Goal: Information Seeking & Learning: Learn about a topic

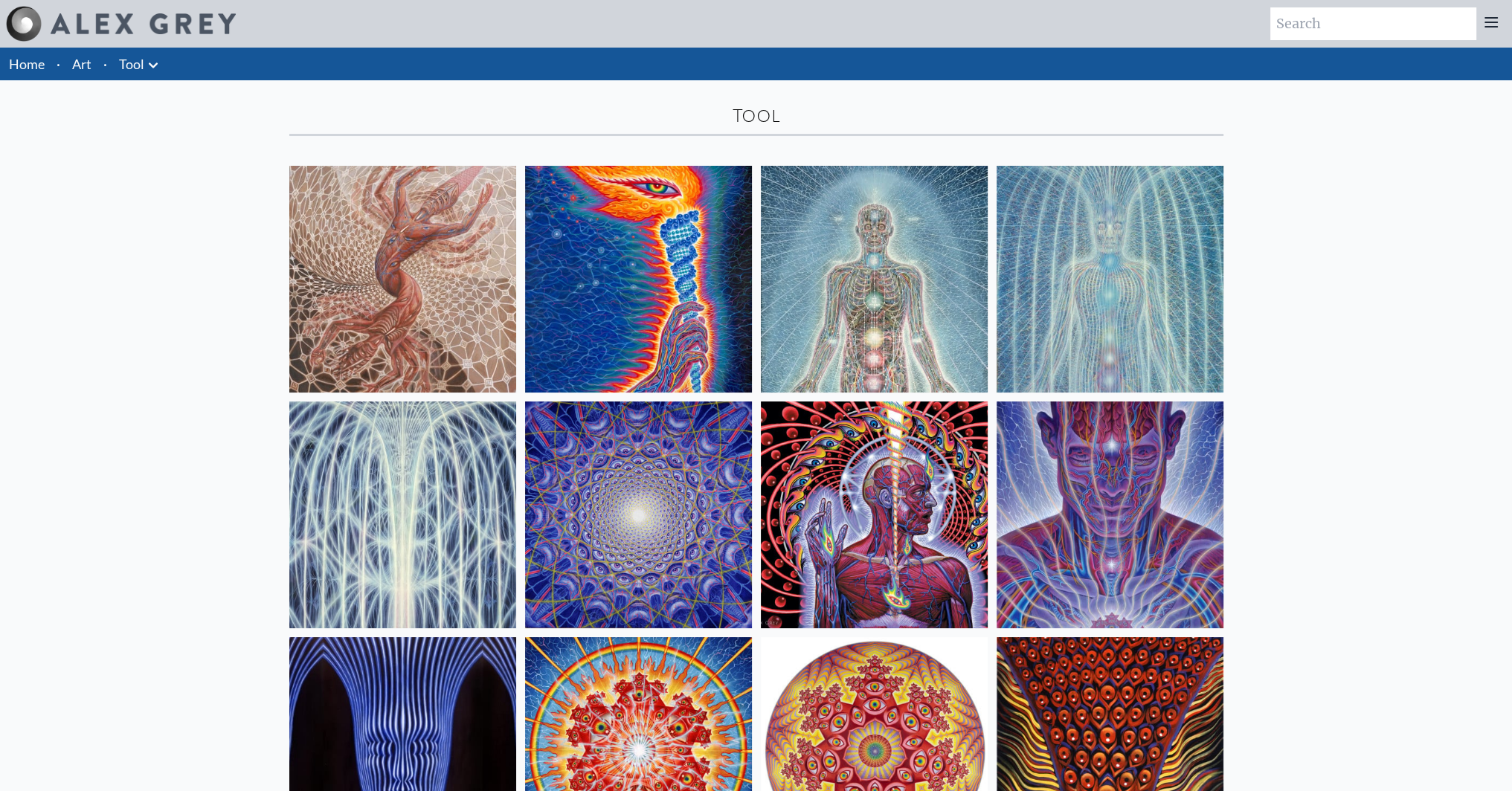
drag, startPoint x: 217, startPoint y: 282, endPoint x: 193, endPoint y: 136, distance: 148.0
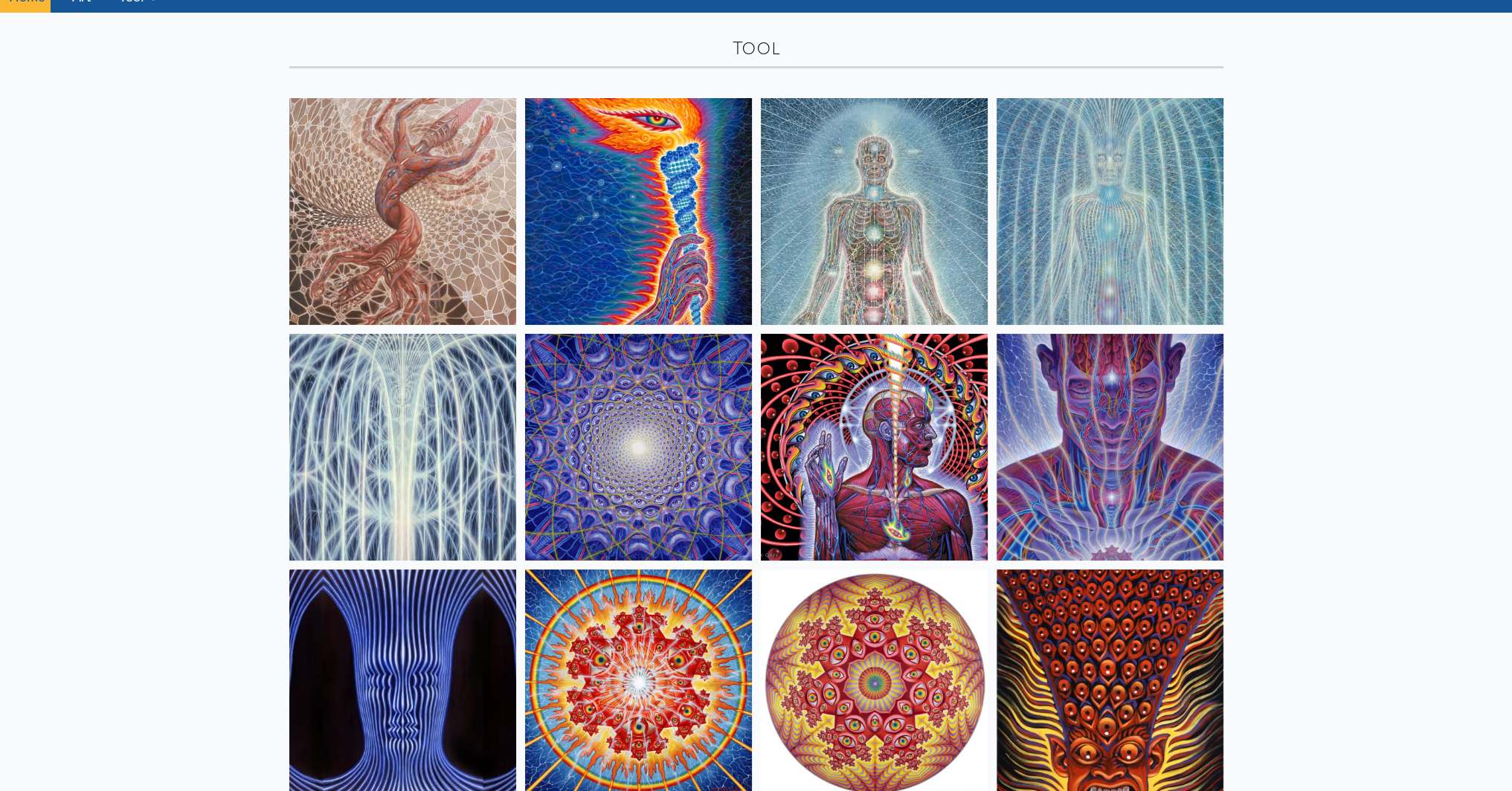
scroll to position [148, 0]
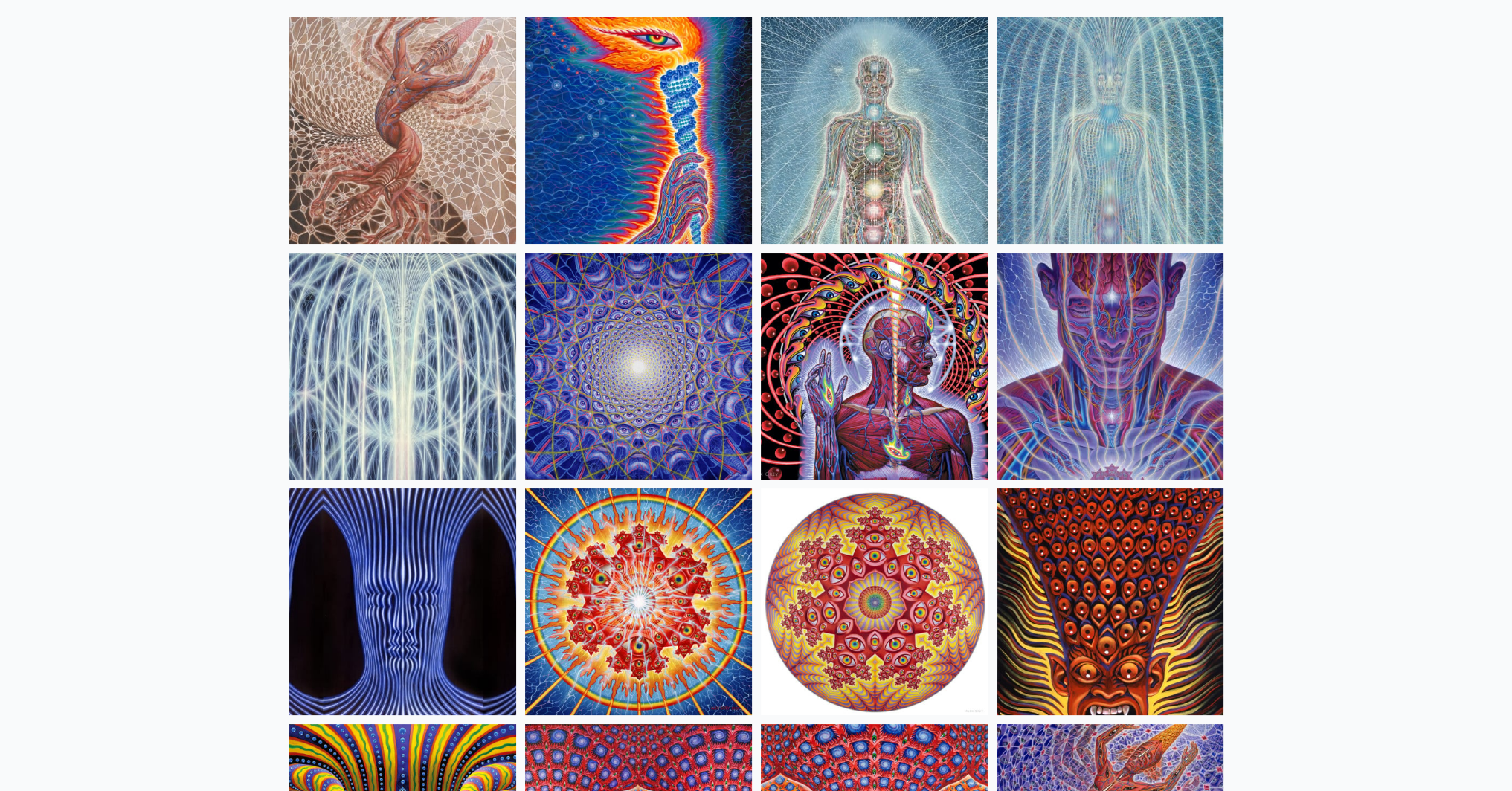
click at [913, 356] on img at bounding box center [874, 365] width 227 height 227
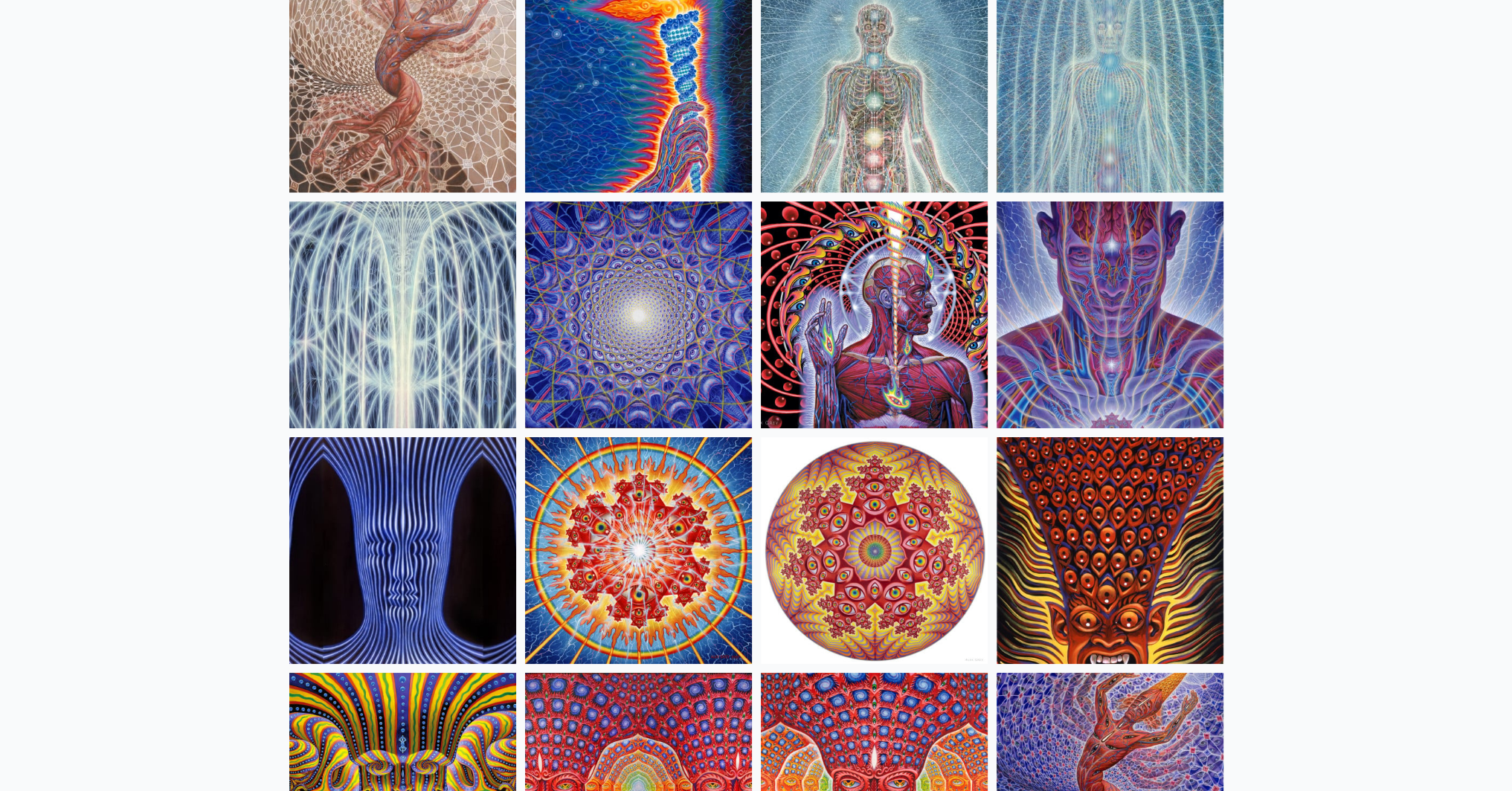
scroll to position [223, 0]
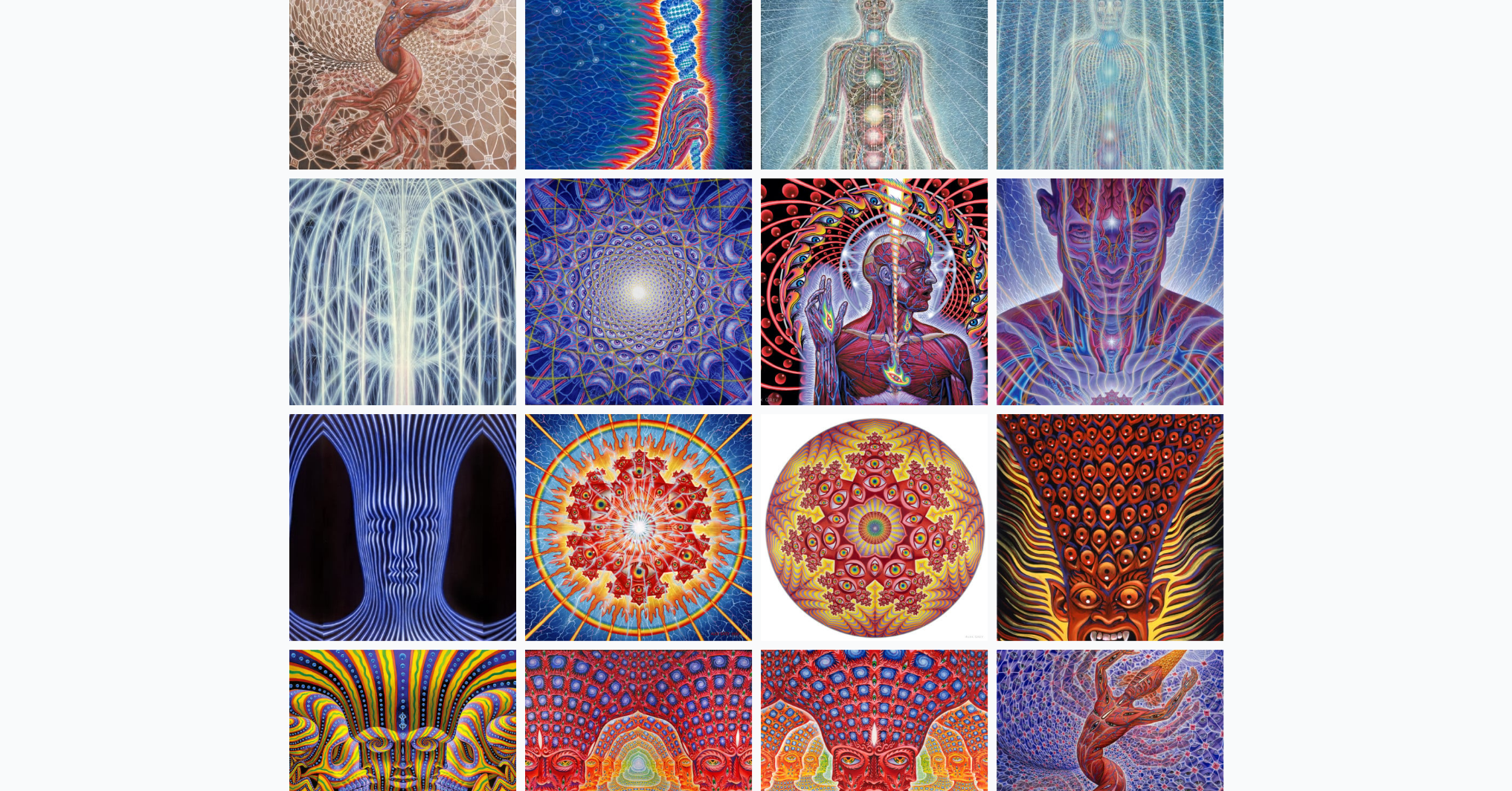
click at [356, 472] on img at bounding box center [403, 527] width 227 height 227
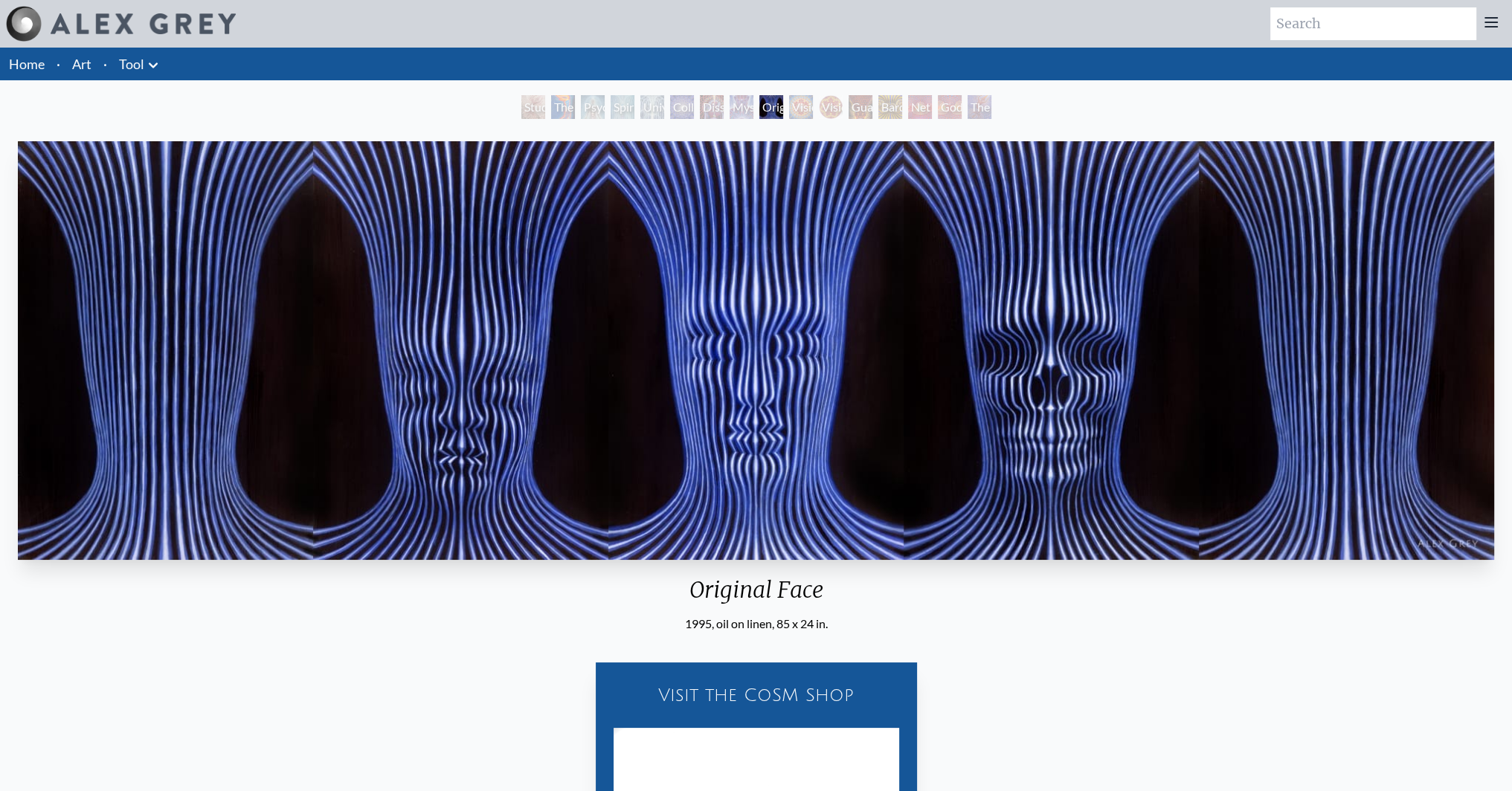
click at [399, 441] on img "9 / 16" at bounding box center [756, 350] width 1477 height 418
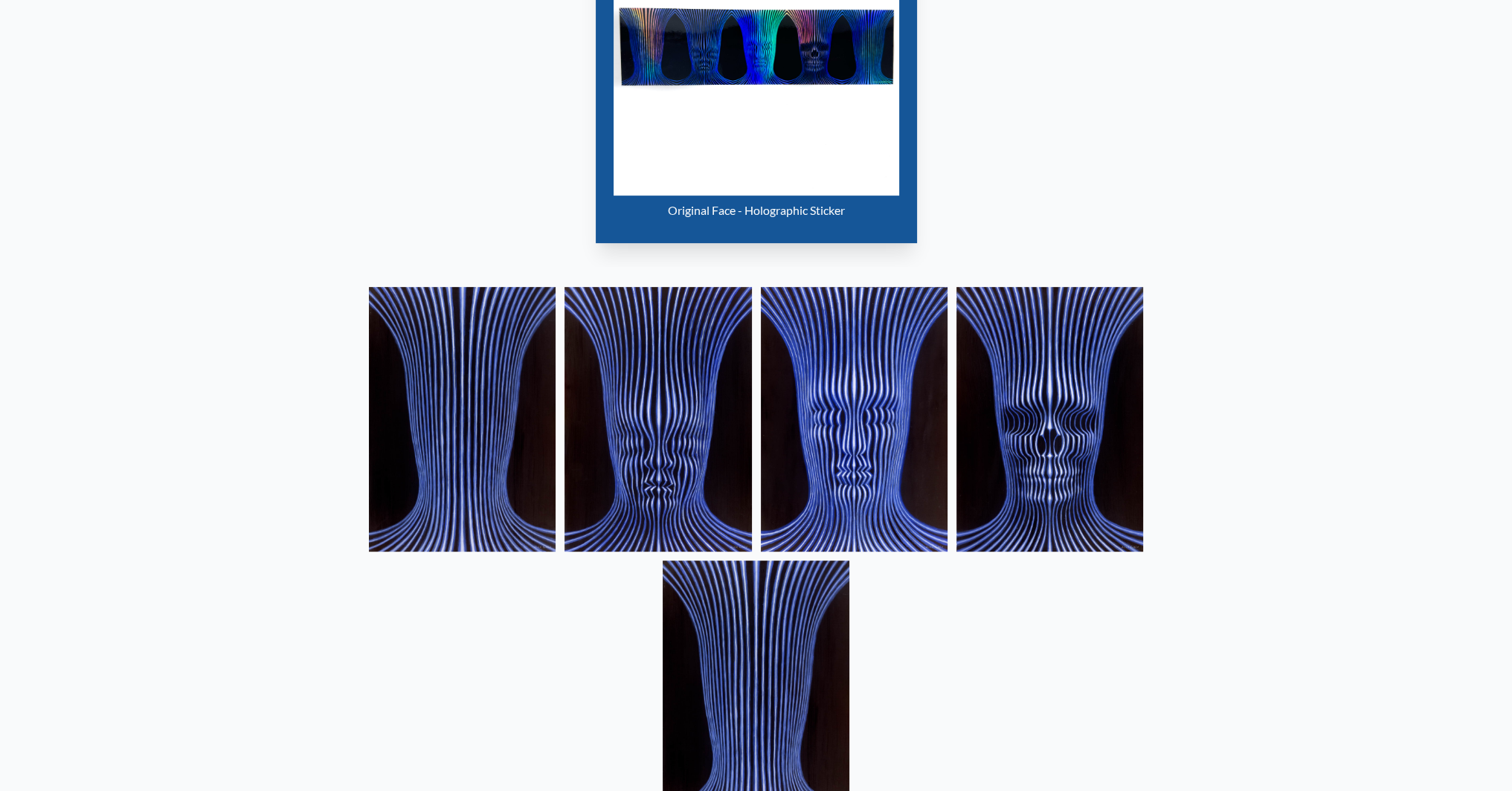
scroll to position [521, 0]
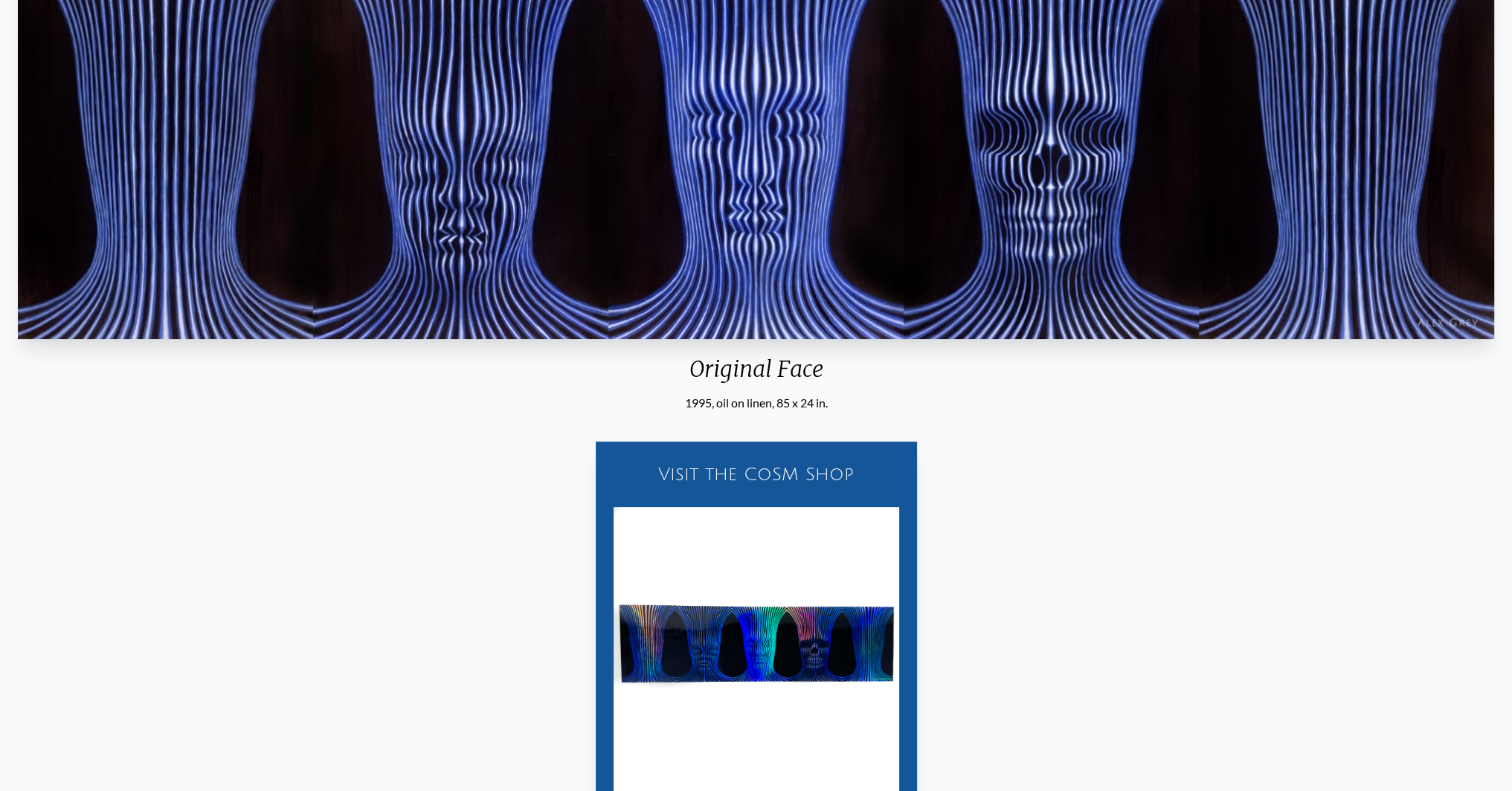
scroll to position [148, 0]
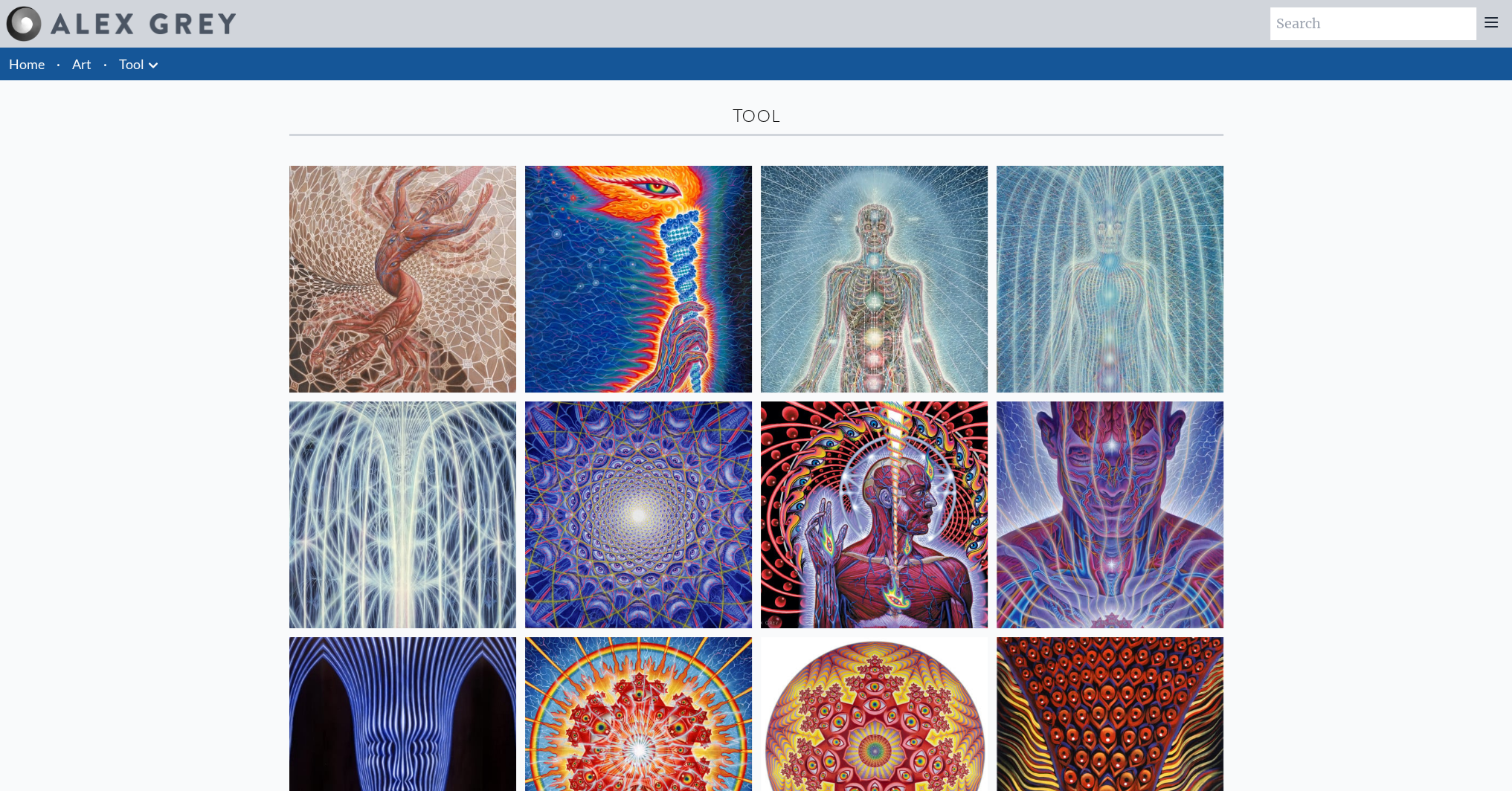
click at [450, 478] on img at bounding box center [403, 515] width 227 height 227
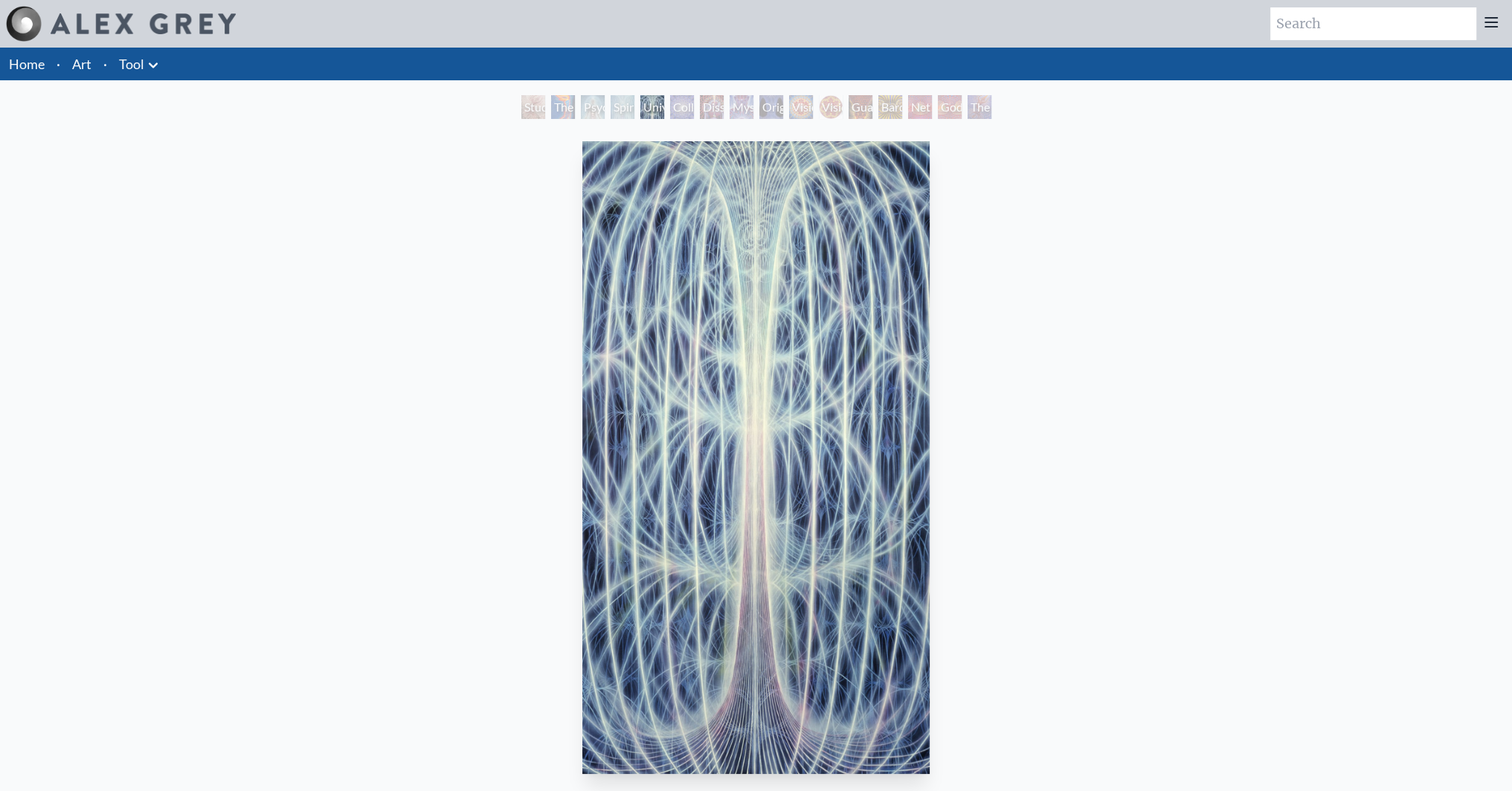
click at [774, 463] on img "5 / 16" at bounding box center [756, 457] width 347 height 633
click at [134, 65] on link "Tool" at bounding box center [132, 64] width 26 height 21
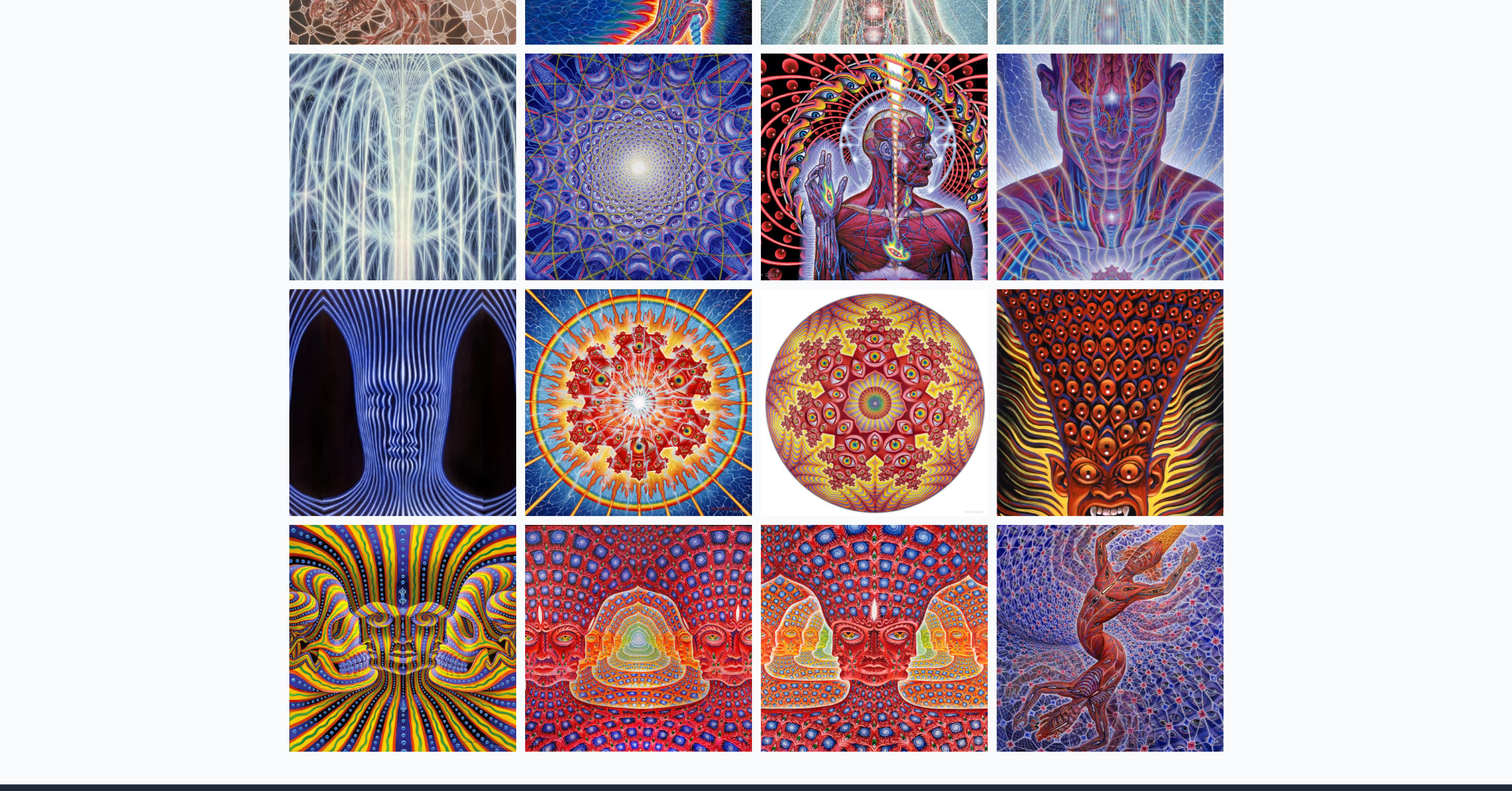
scroll to position [513, 0]
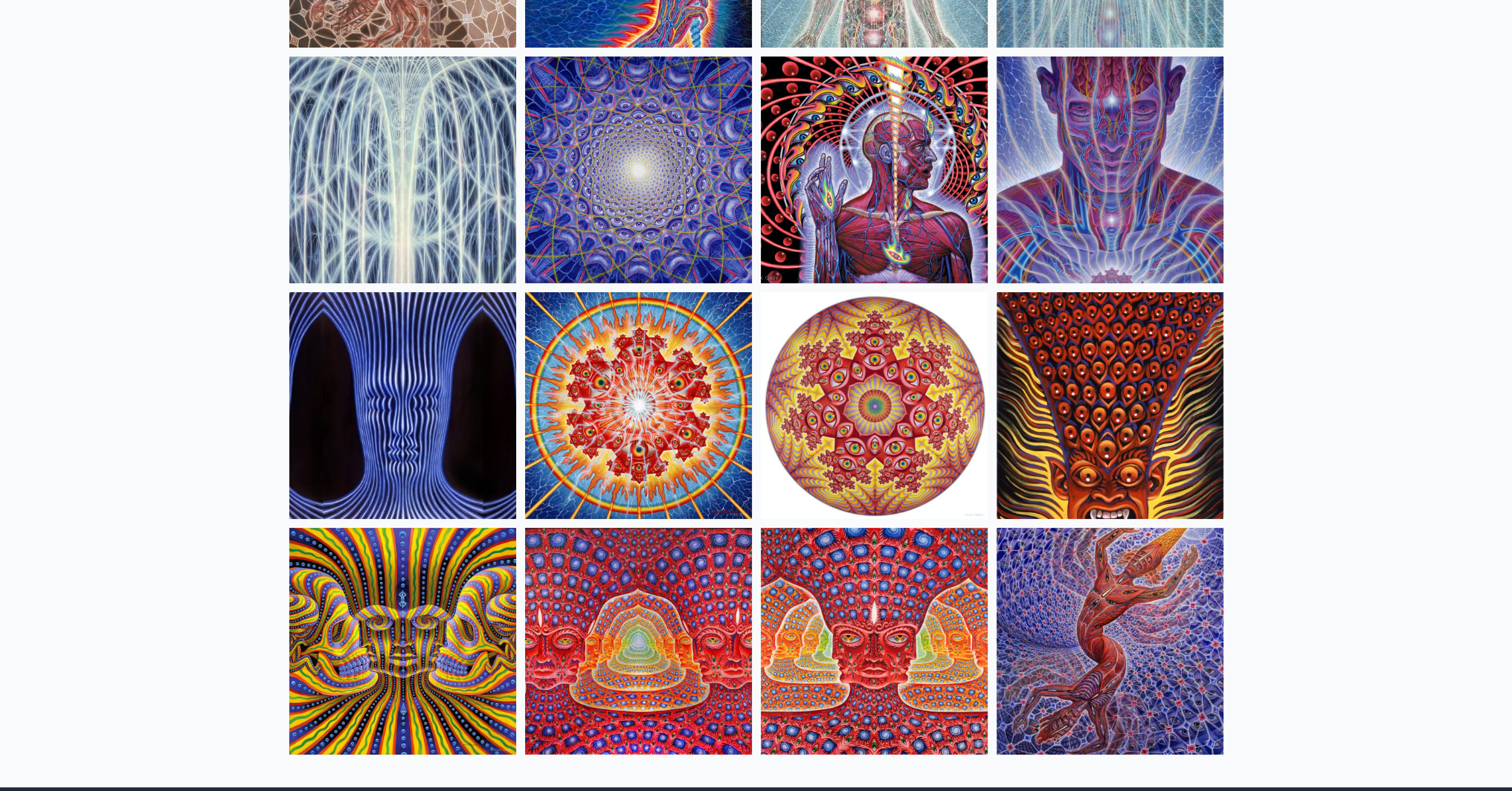
drag, startPoint x: 693, startPoint y: 679, endPoint x: 611, endPoint y: 557, distance: 147.0
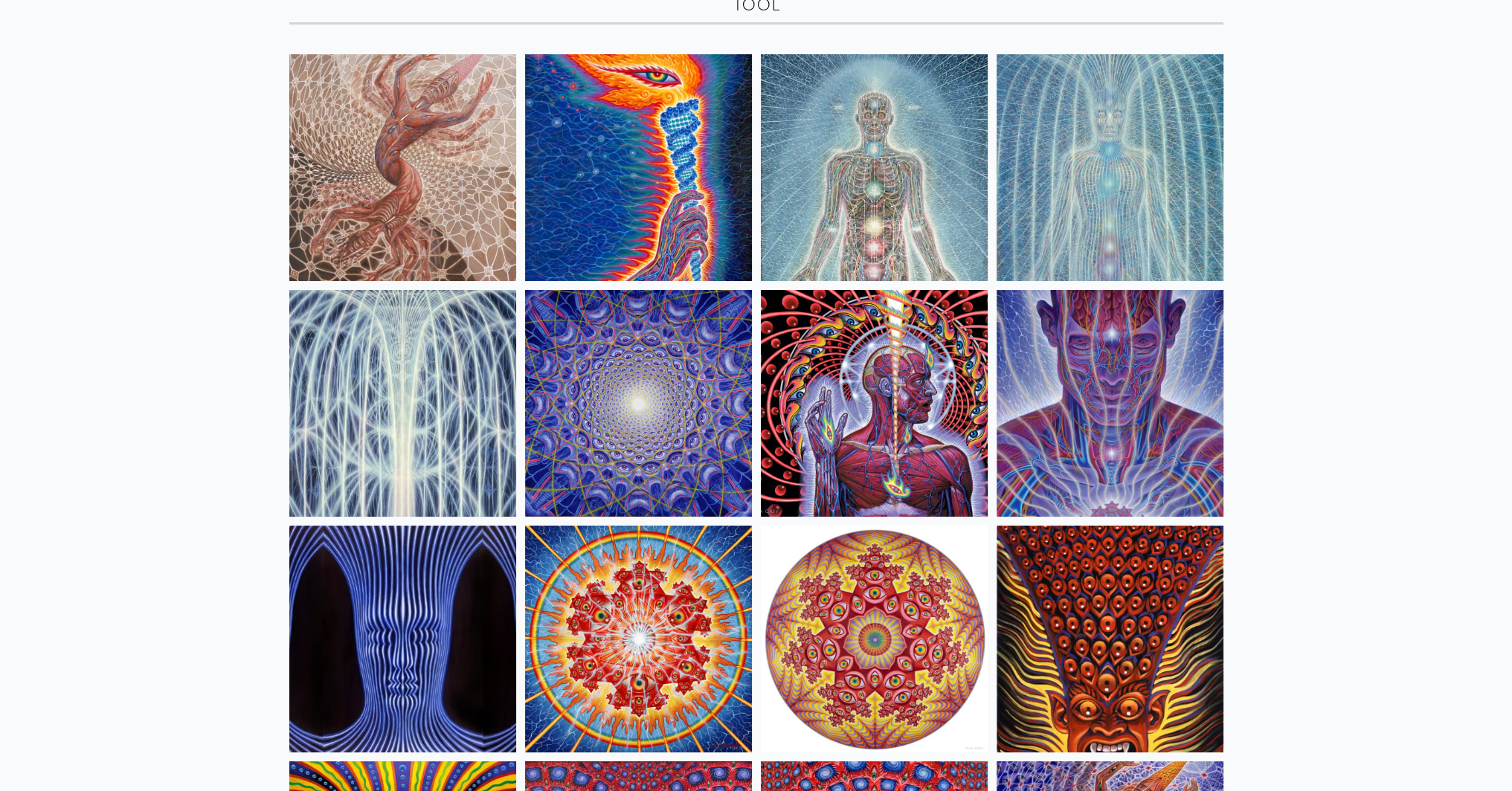
scroll to position [0, 0]
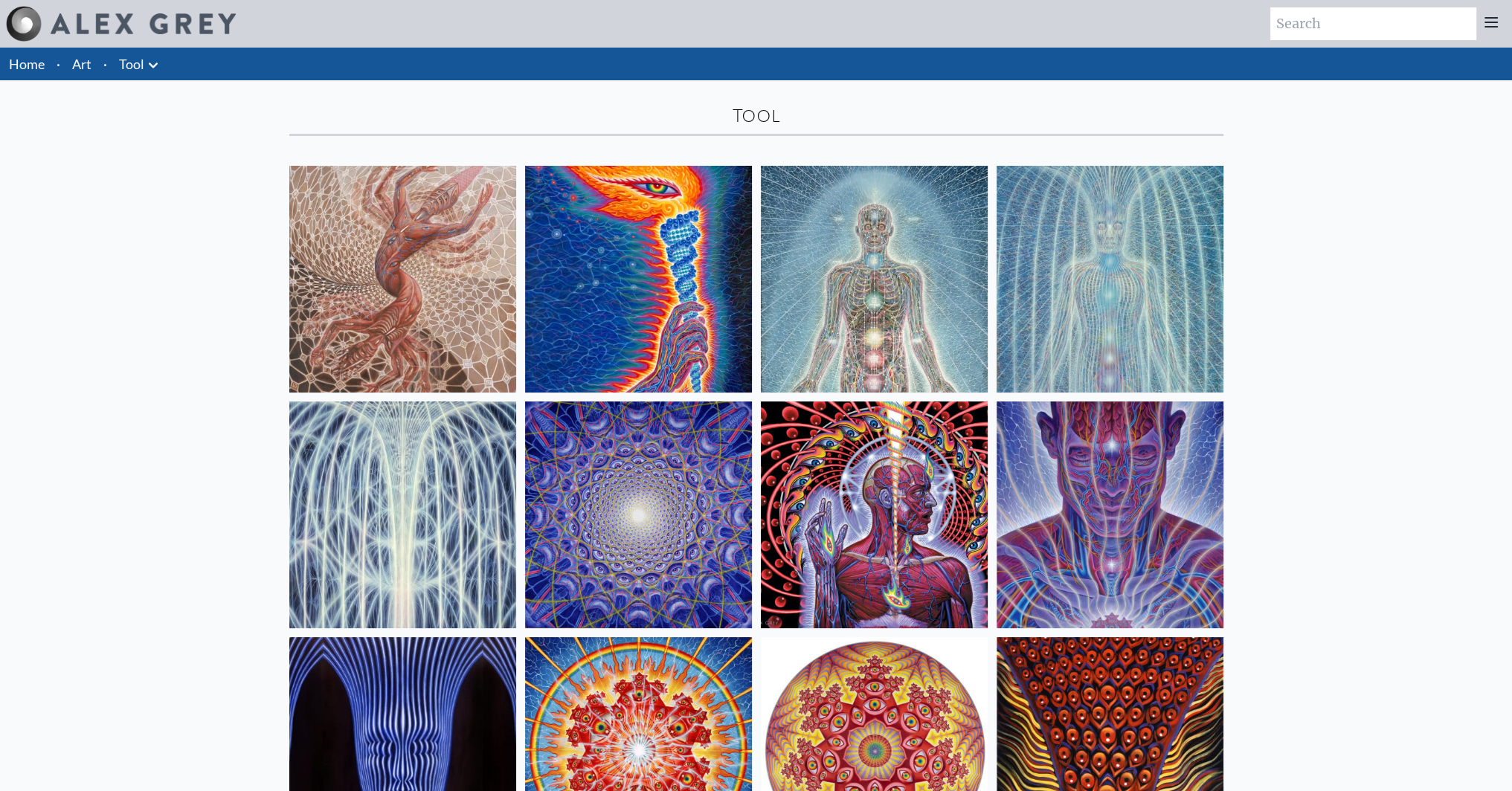
click at [911, 513] on img at bounding box center [874, 515] width 227 height 227
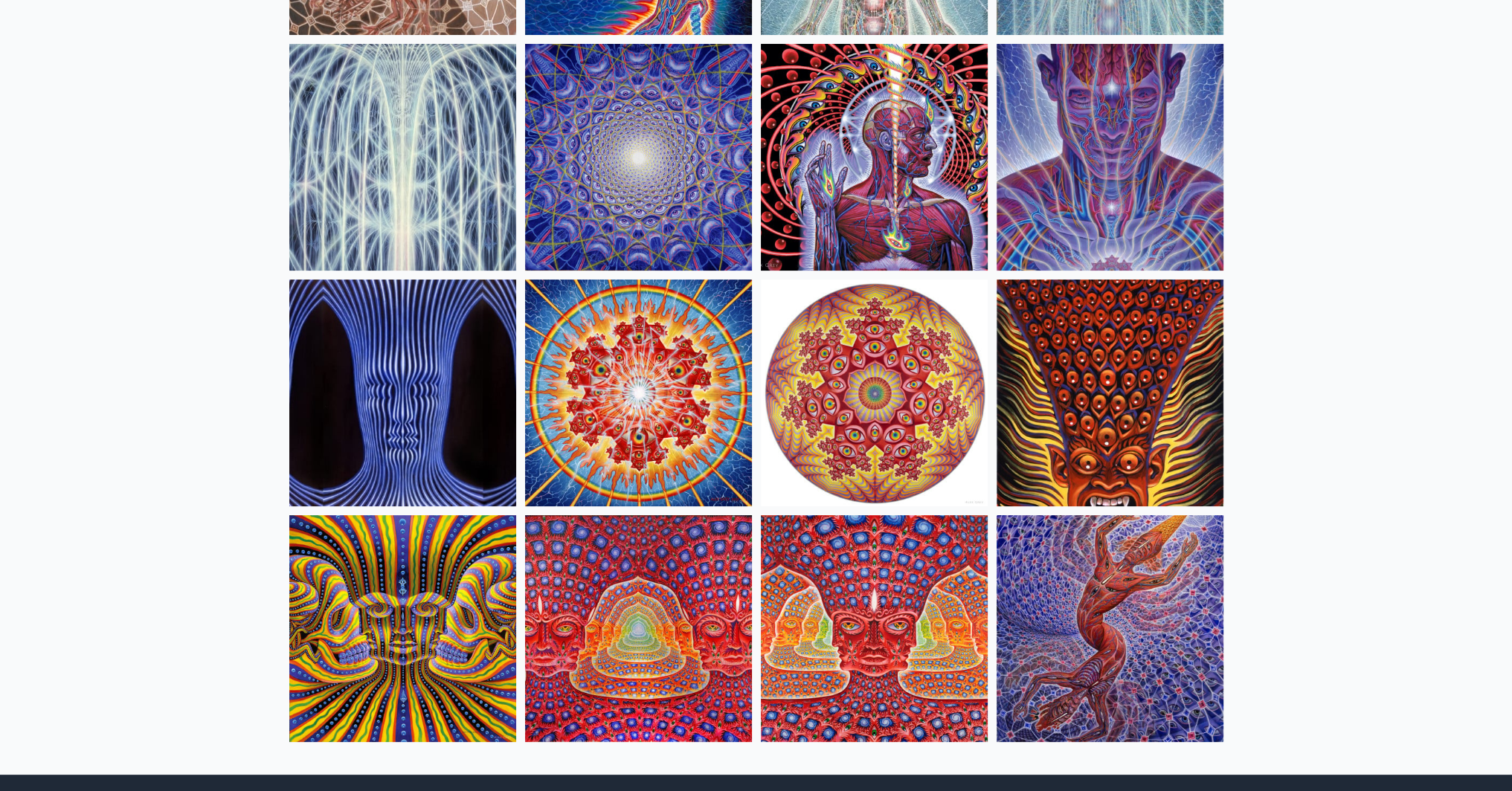
scroll to position [446, 0]
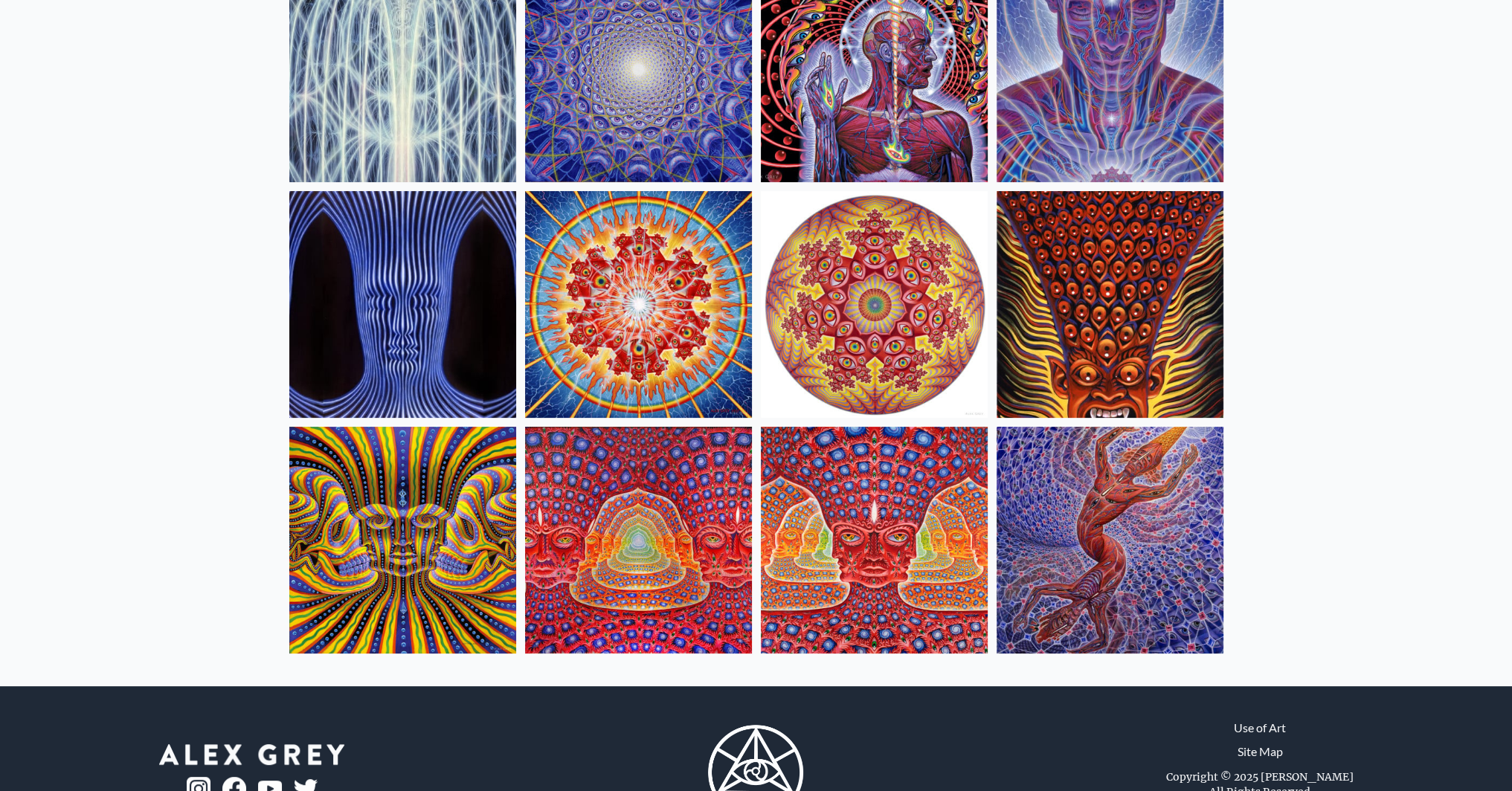
click at [600, 531] on img at bounding box center [639, 539] width 227 height 227
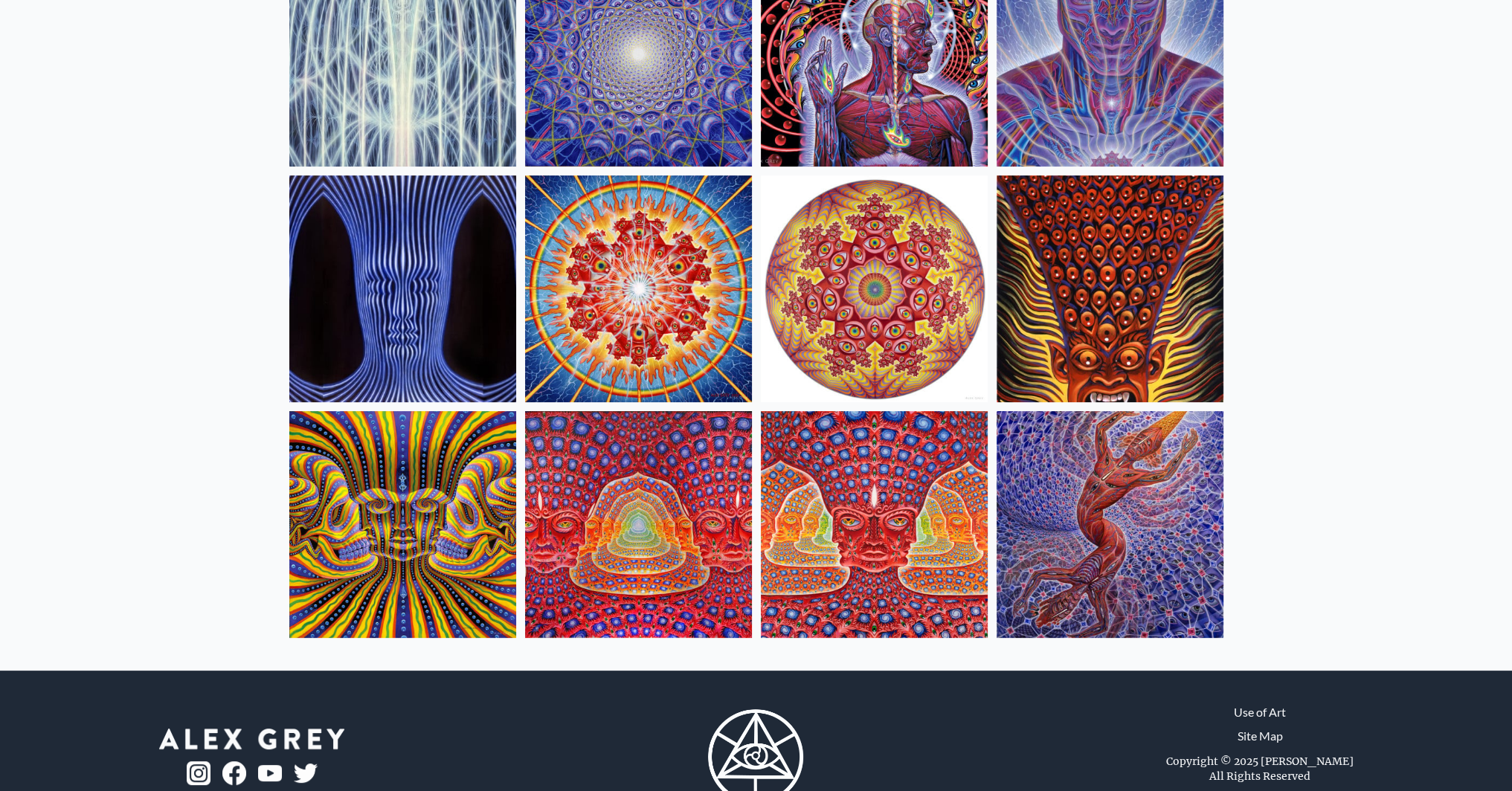
scroll to position [439, 0]
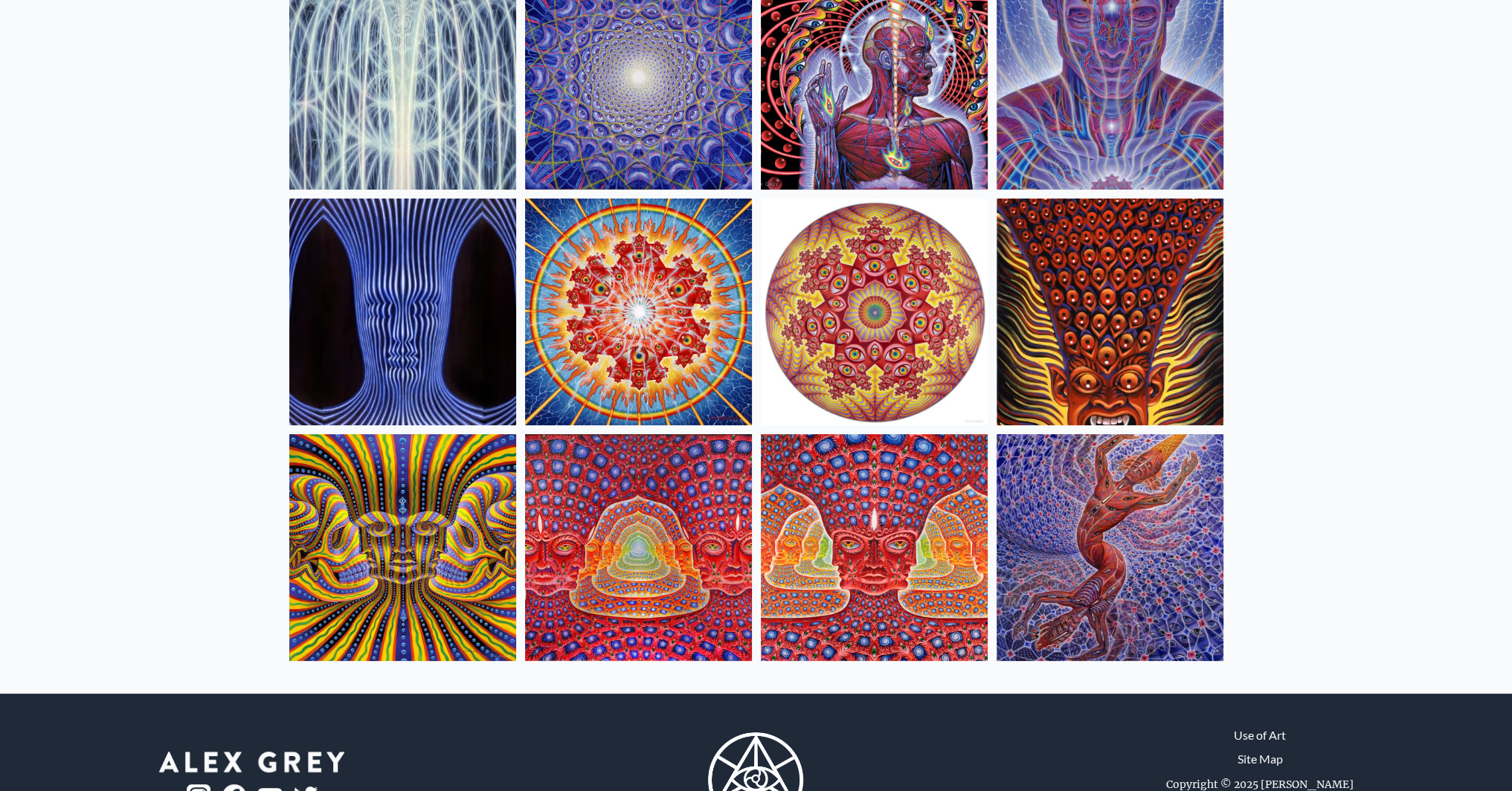
click at [388, 291] on img at bounding box center [403, 312] width 227 height 227
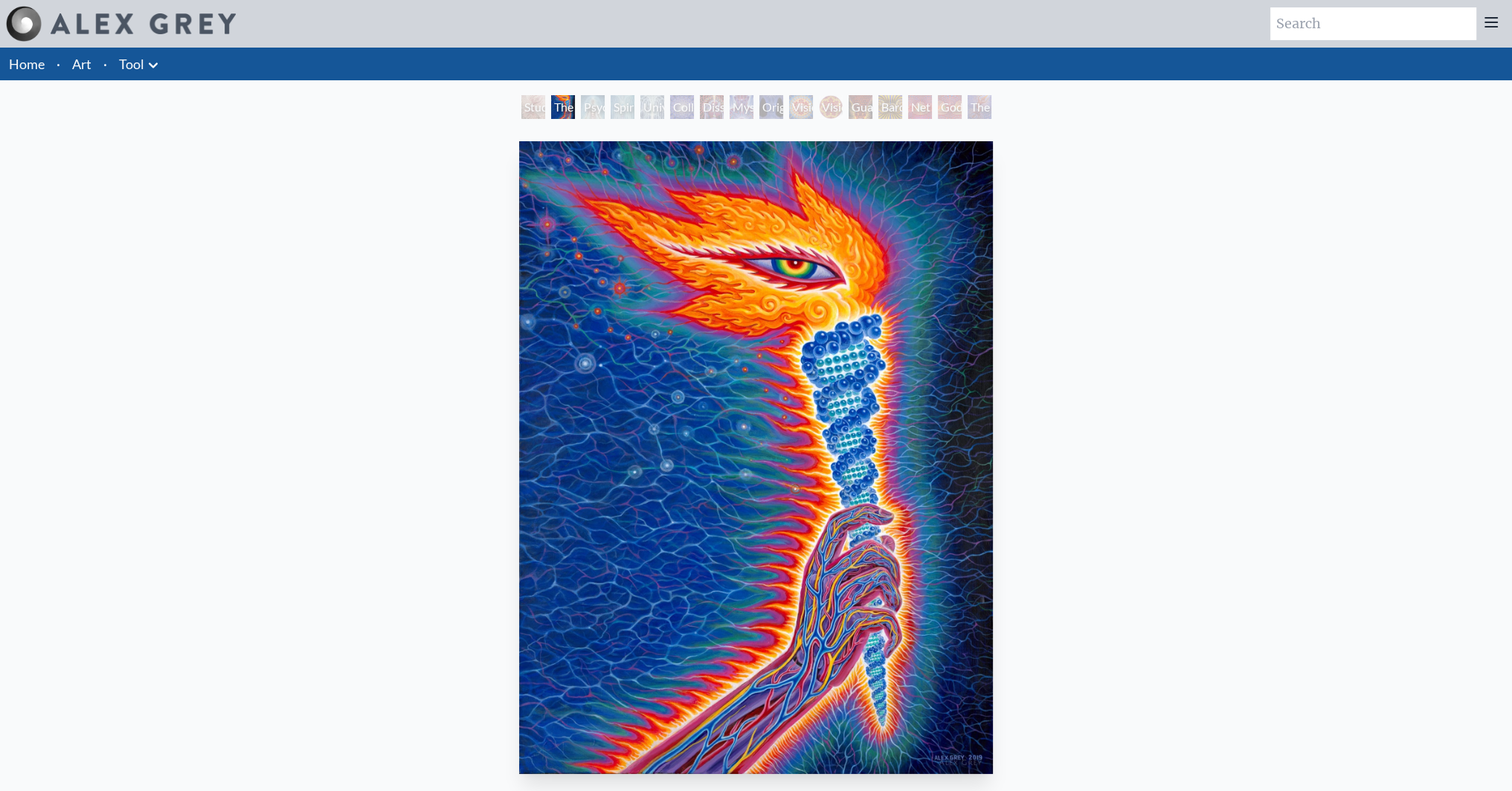
click at [864, 359] on img "2 / 16" at bounding box center [756, 457] width 473 height 633
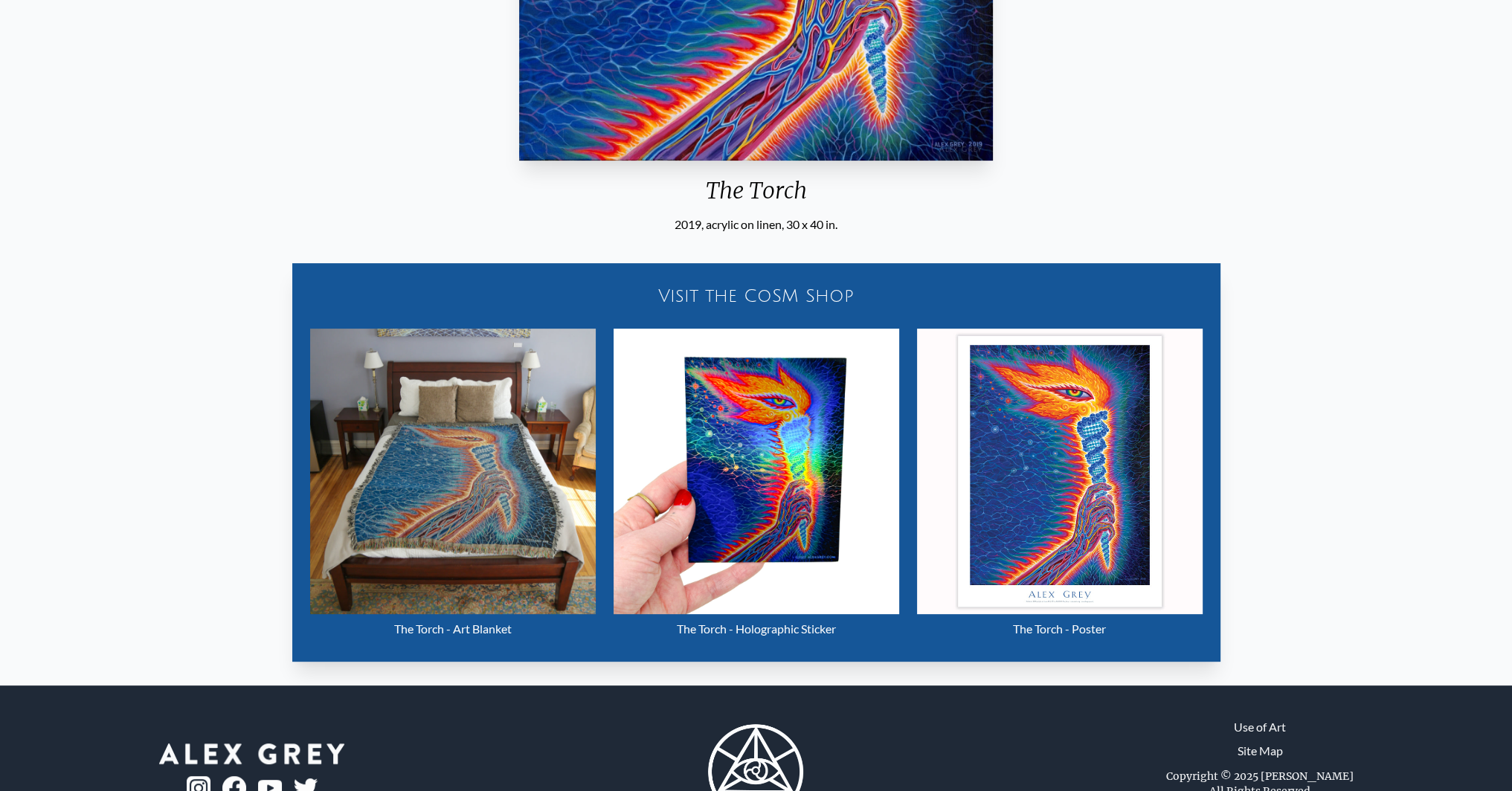
scroll to position [669, 0]
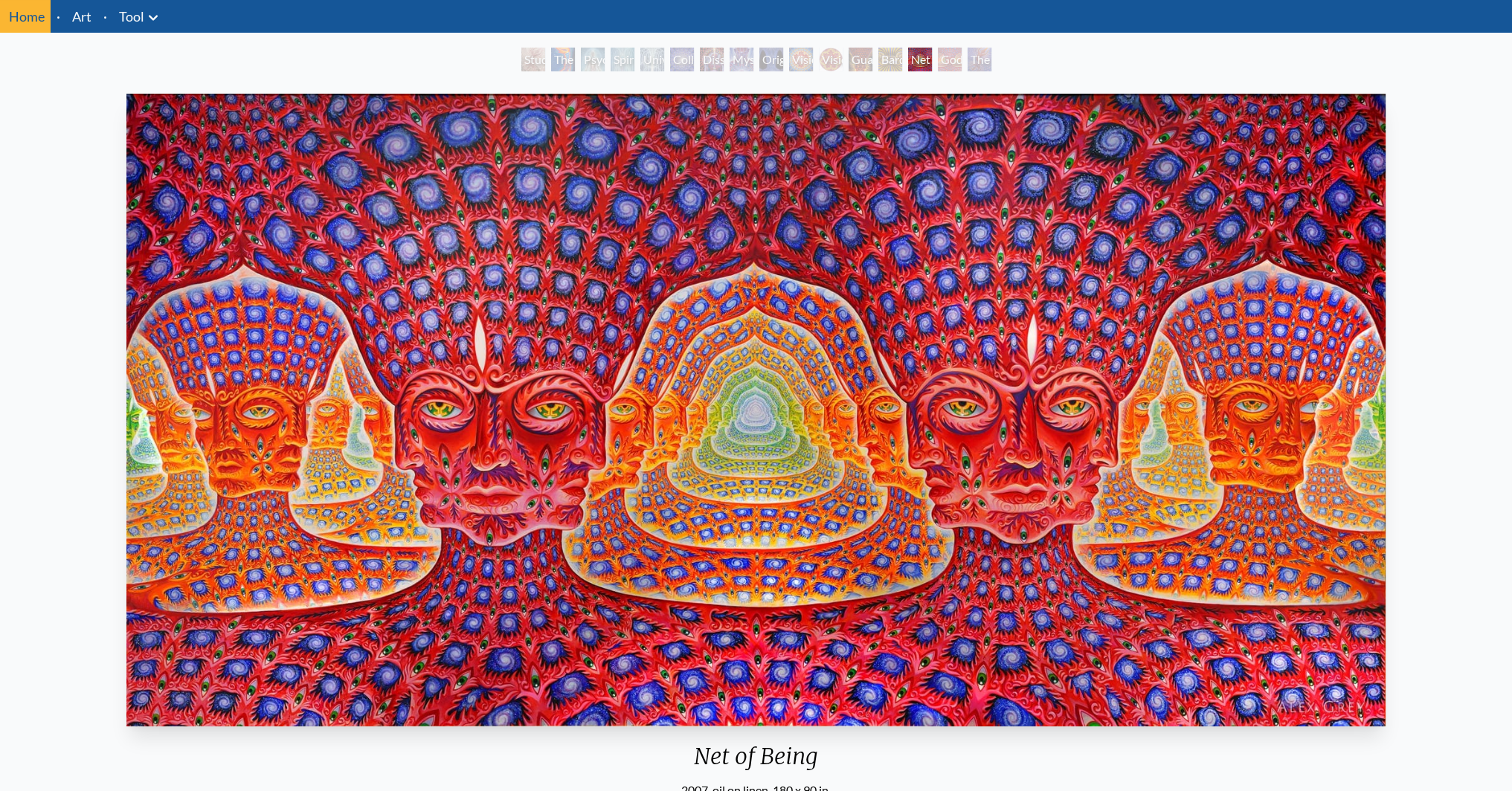
scroll to position [74, 0]
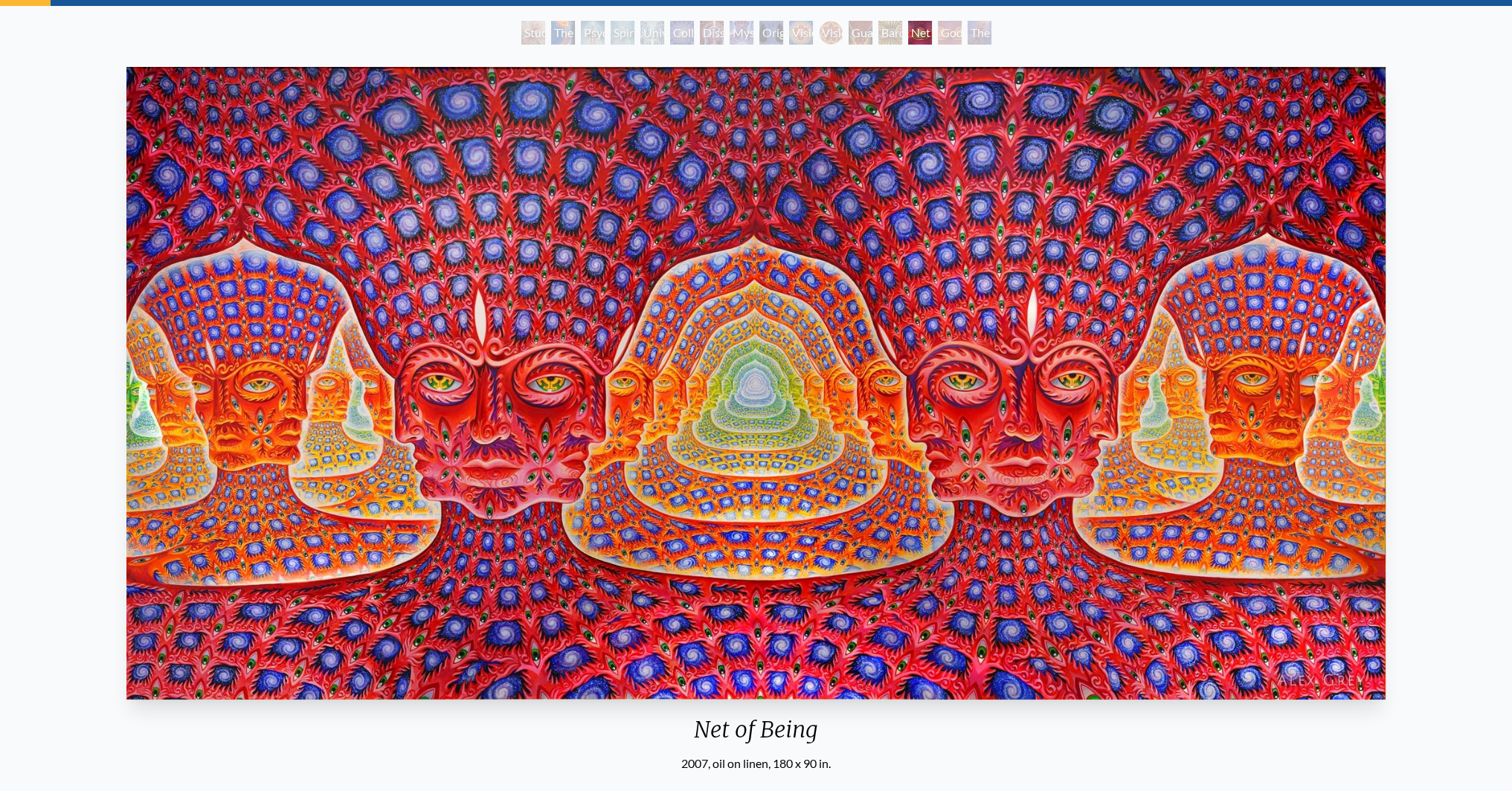
click at [559, 456] on img "14 / 16" at bounding box center [756, 383] width 1260 height 633
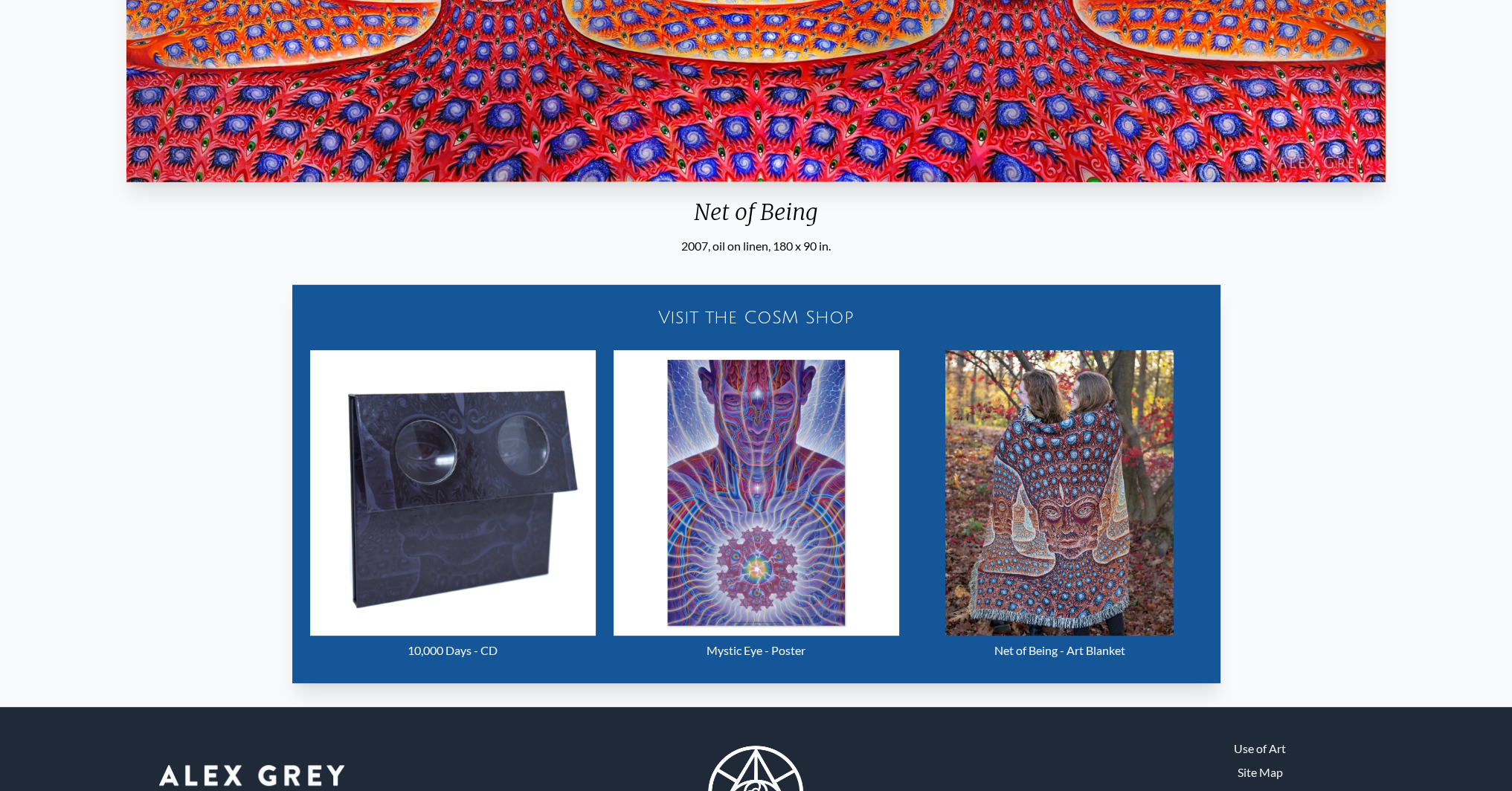
scroll to position [595, 0]
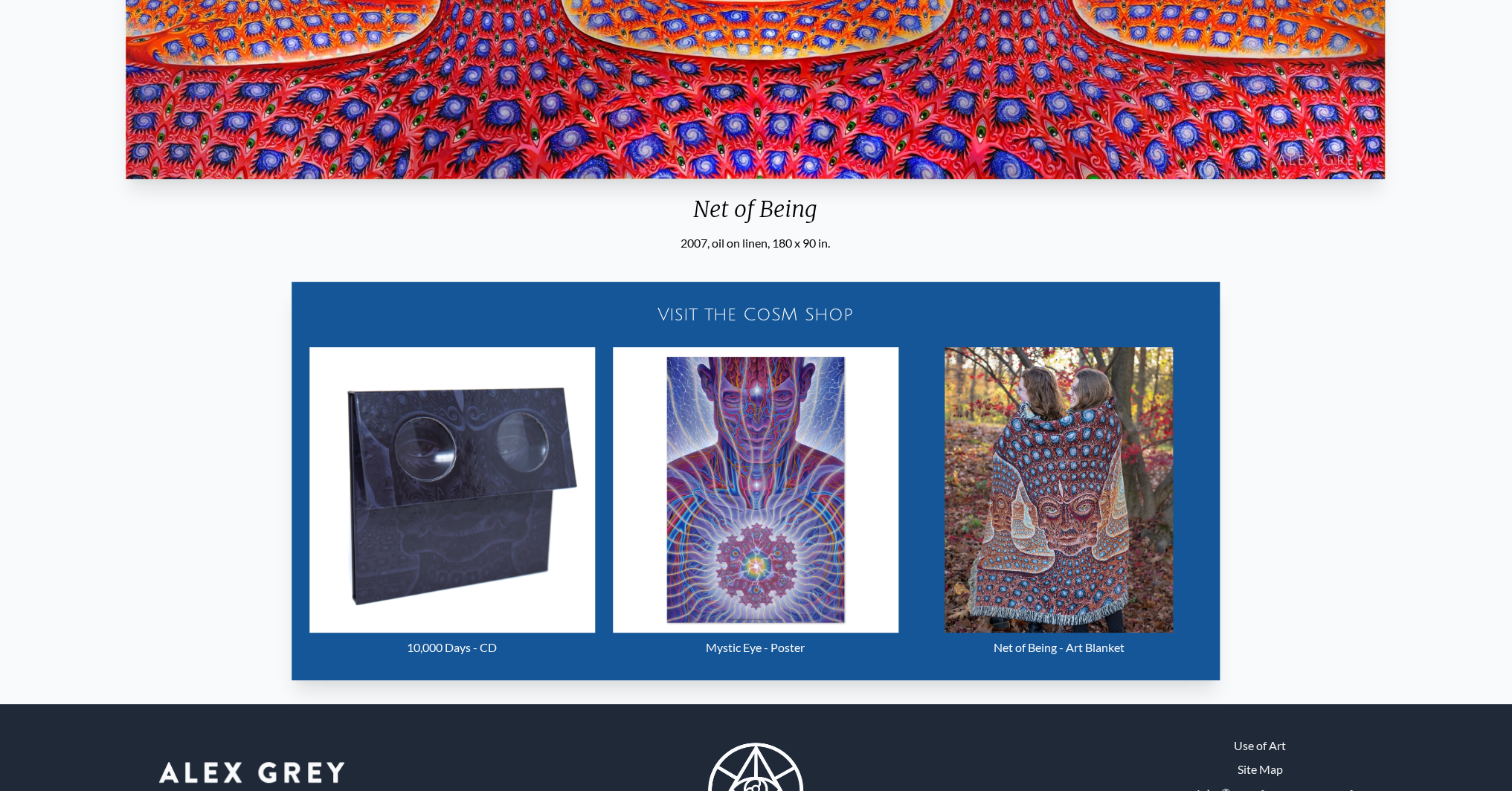
click at [784, 469] on img "14 / 16" at bounding box center [755, 489] width 285 height 285
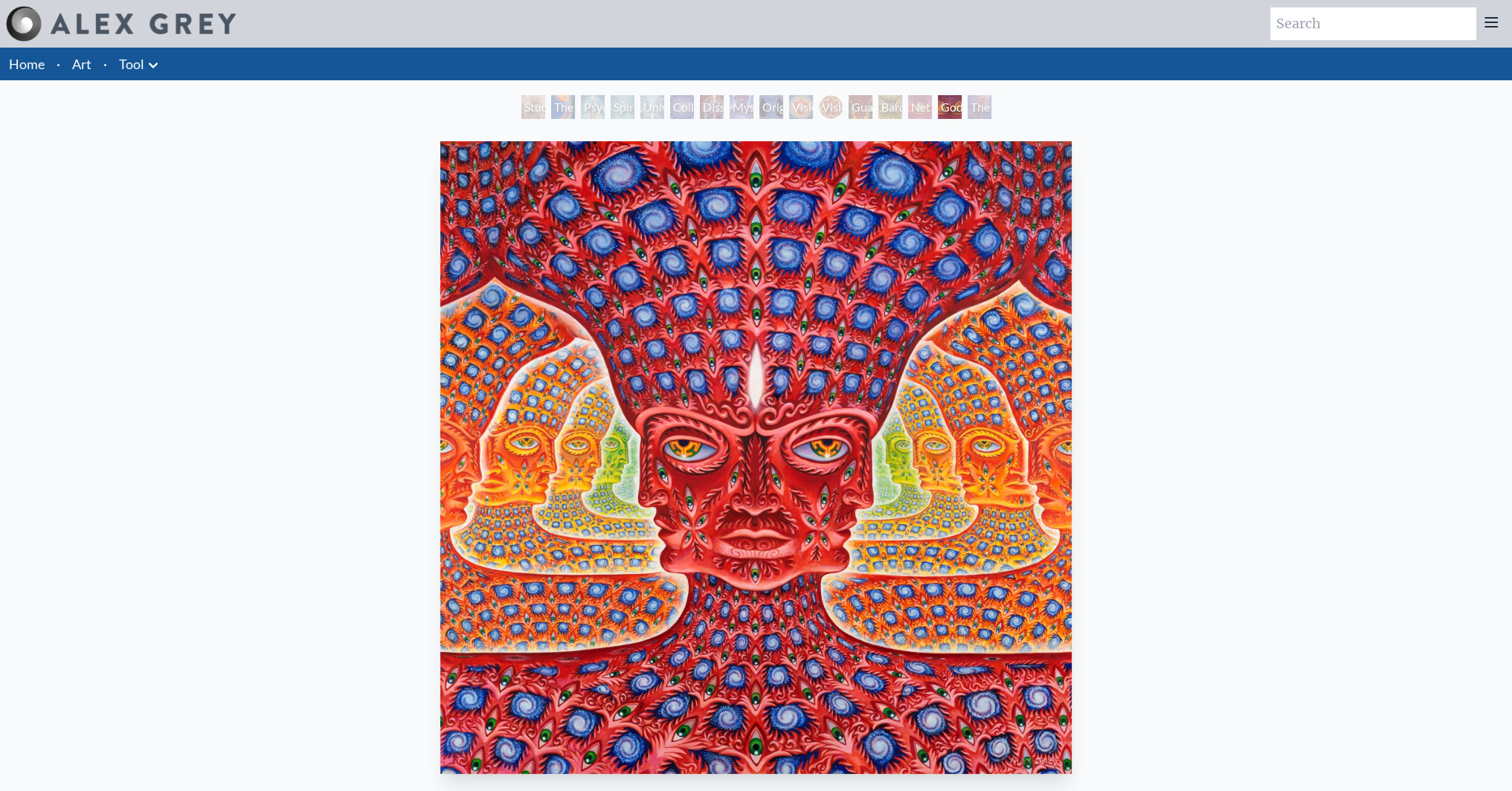
click at [754, 426] on img "15 / 16" at bounding box center [756, 457] width 631 height 633
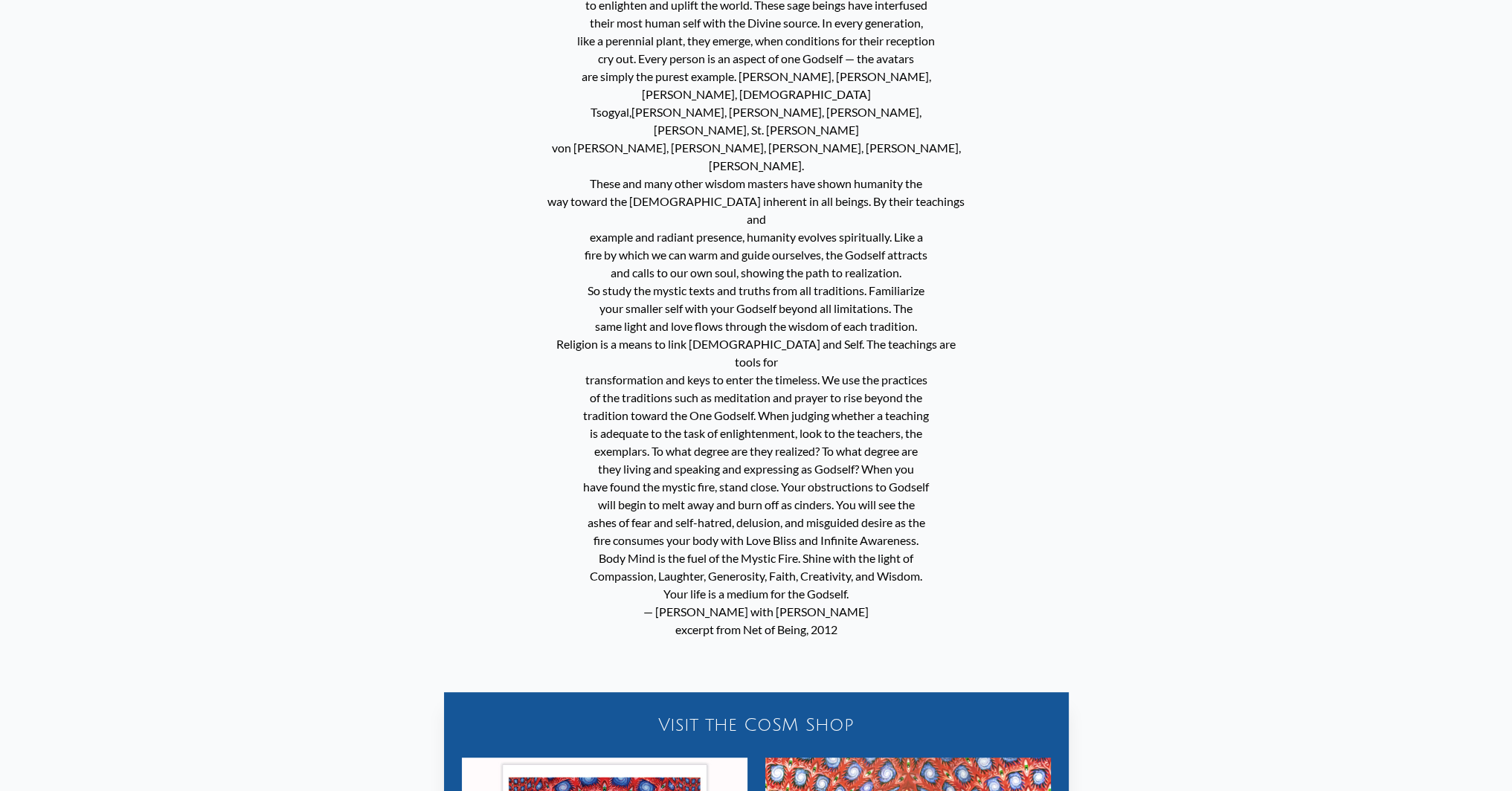
scroll to position [1264, 0]
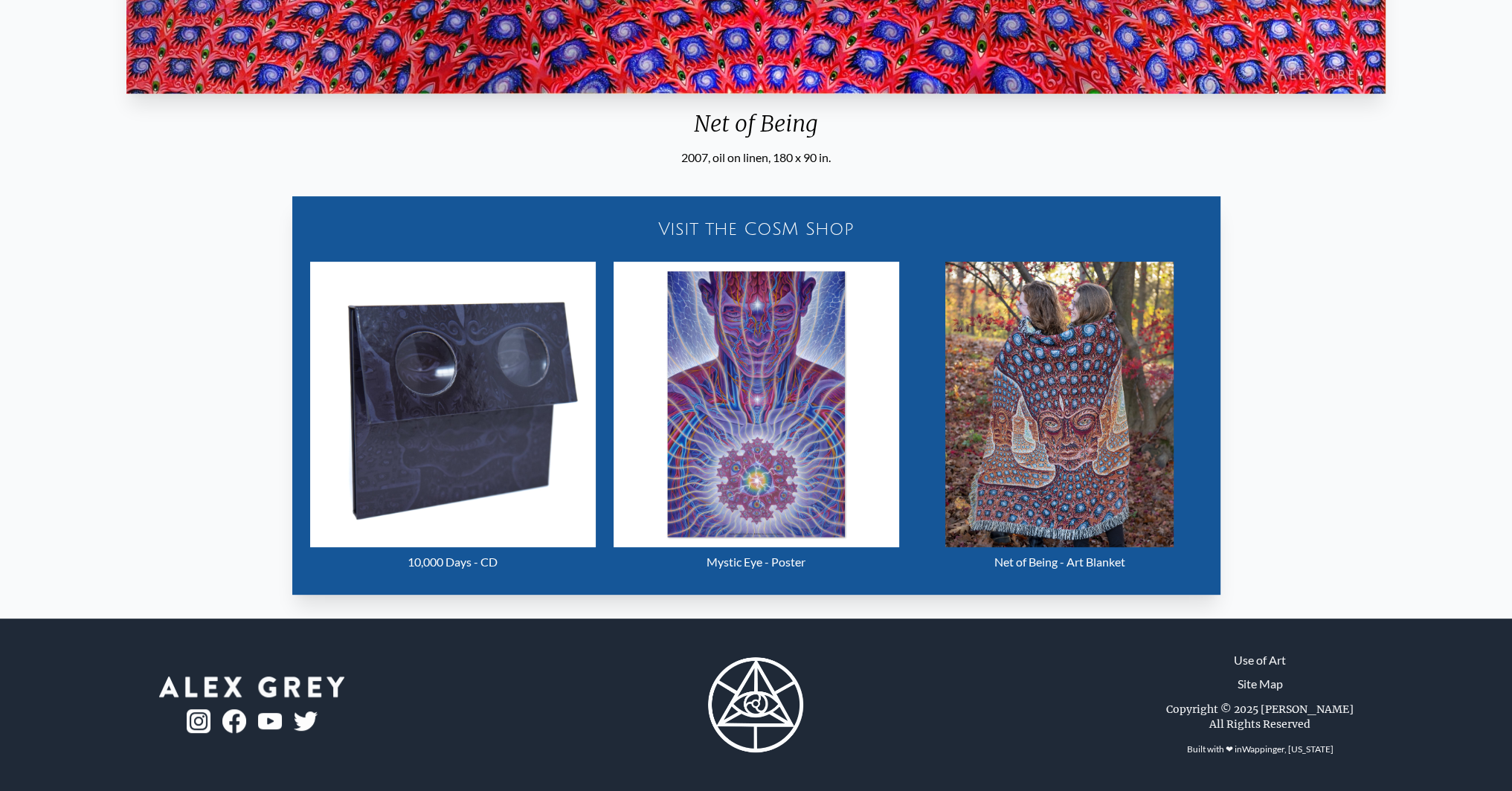
scroll to position [595, 0]
